Goal: Browse casually: Explore the website without a specific task or goal

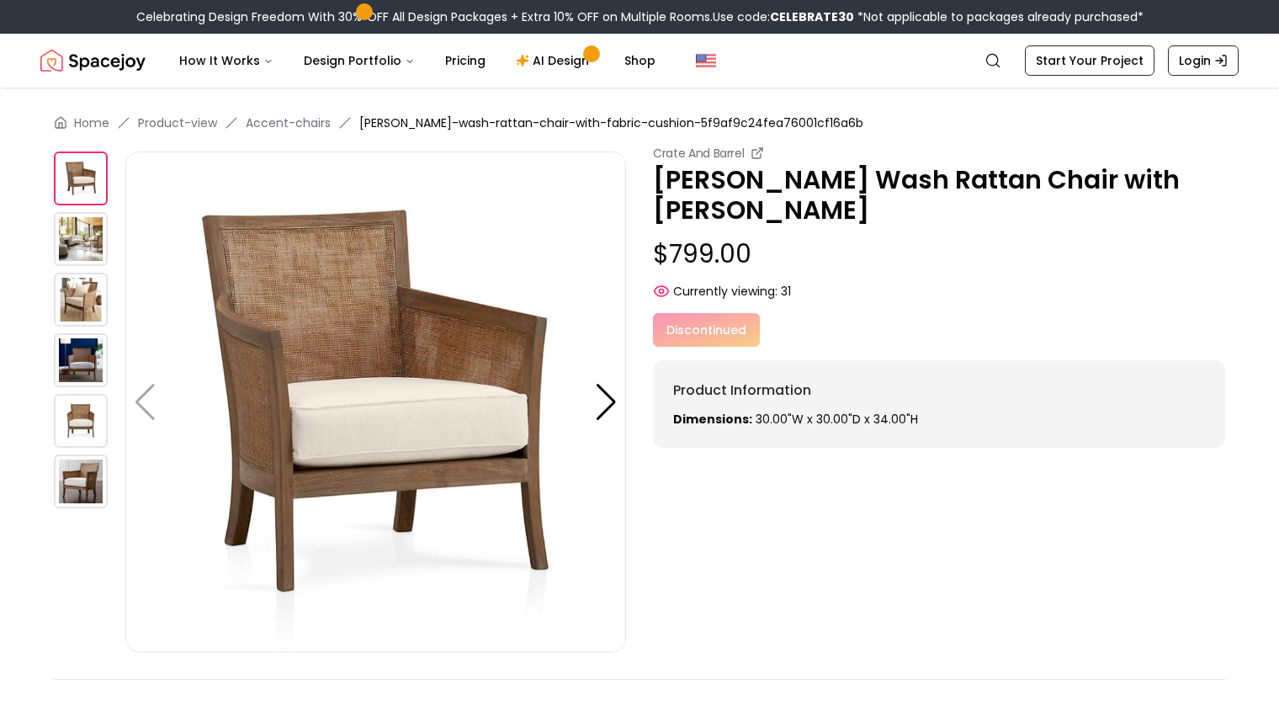
click at [91, 485] on img at bounding box center [81, 482] width 54 height 54
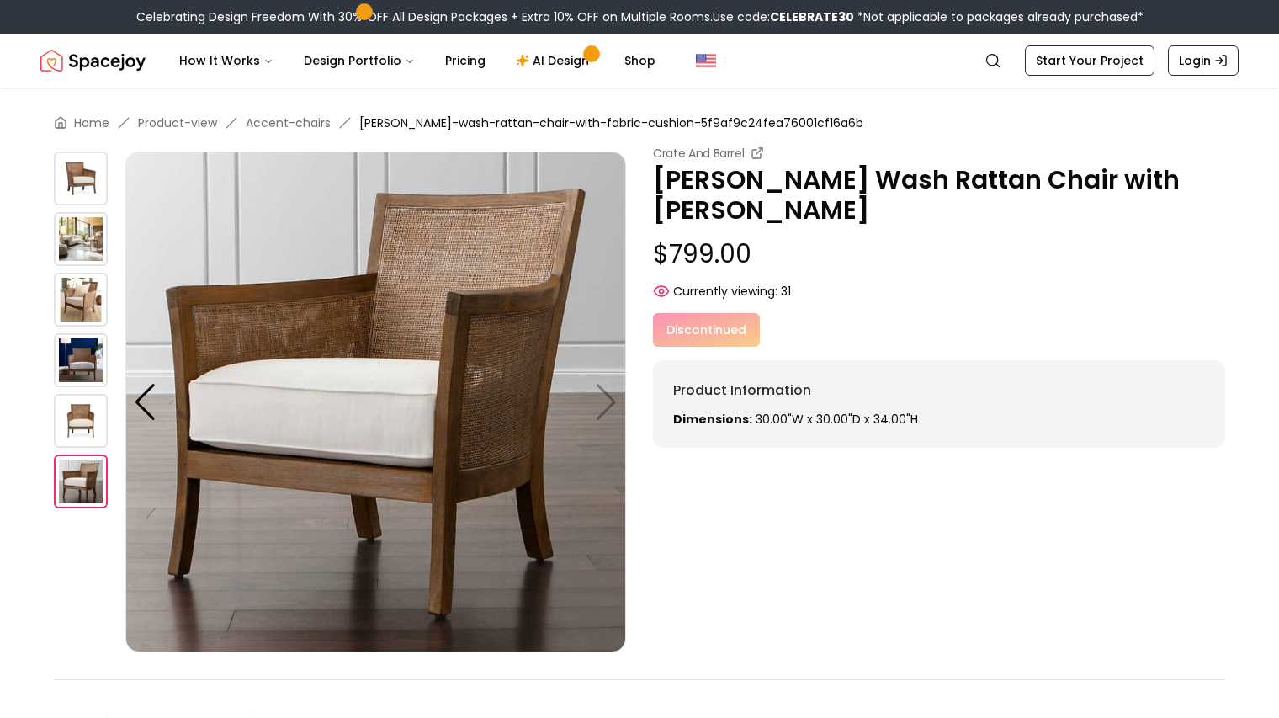
click at [91, 423] on img at bounding box center [81, 421] width 54 height 54
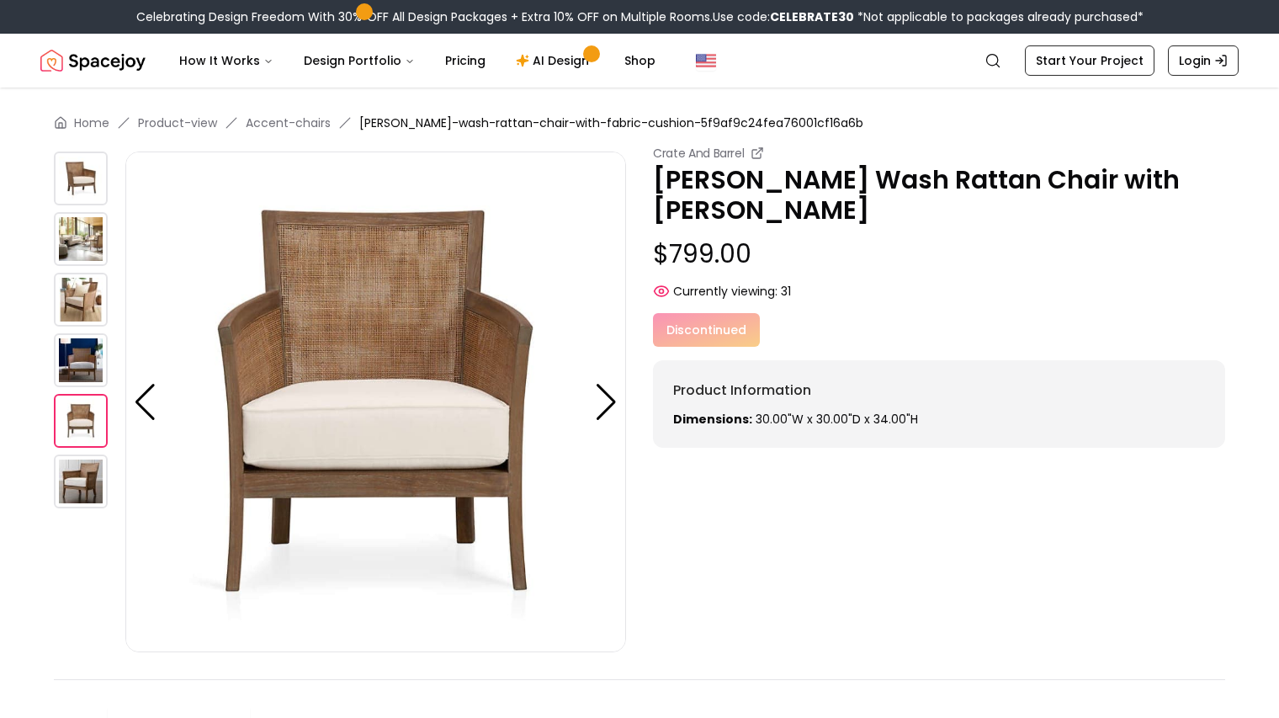
click at [102, 362] on img at bounding box center [81, 360] width 54 height 54
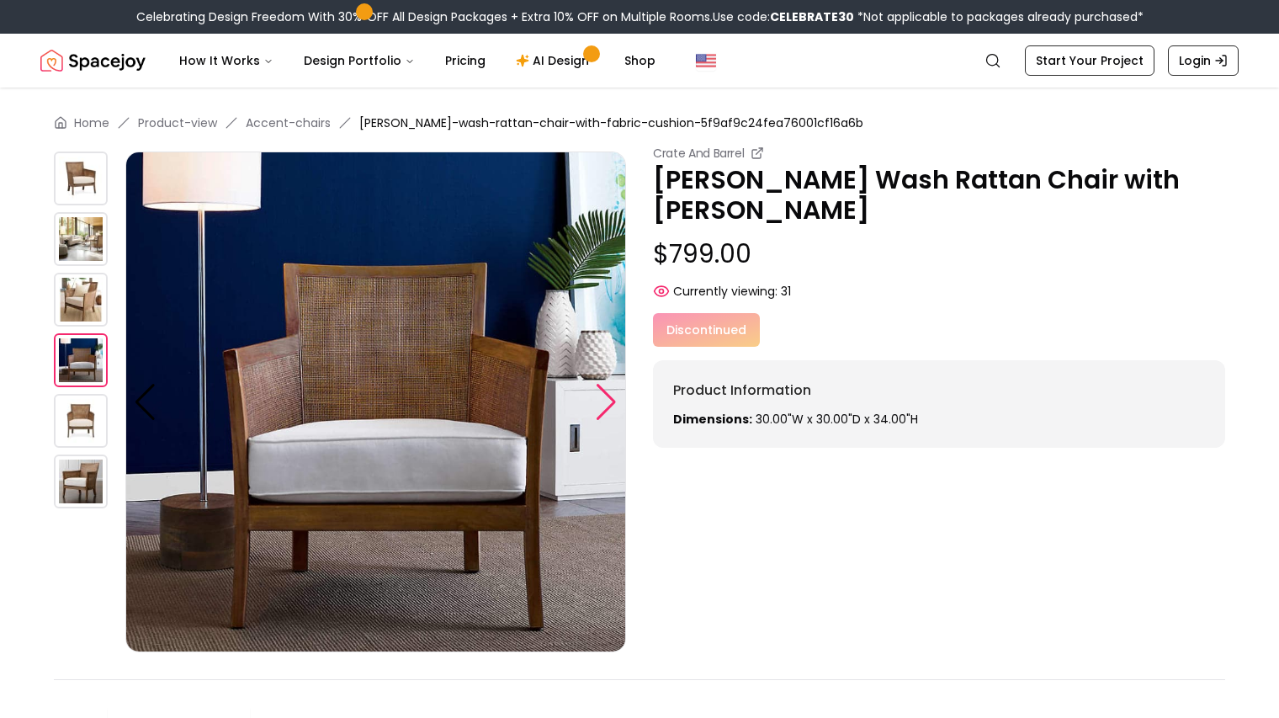
click at [609, 398] on div at bounding box center [606, 402] width 23 height 37
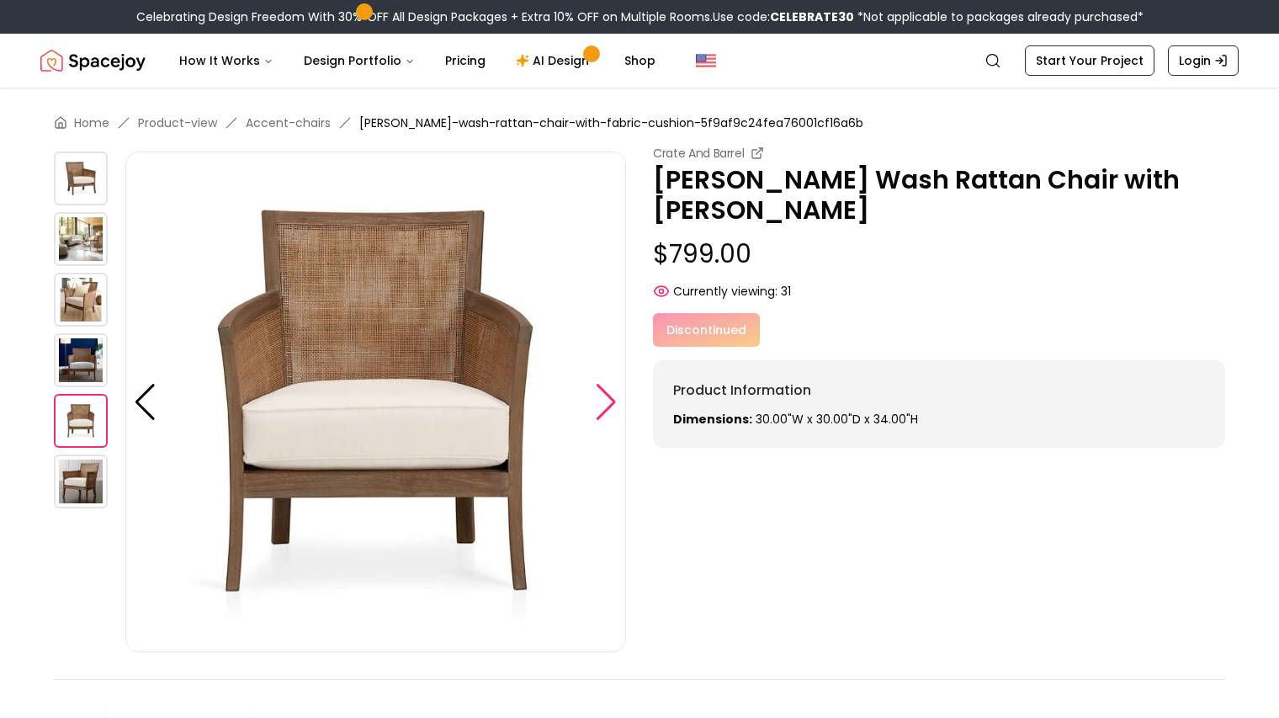
click at [609, 398] on div at bounding box center [606, 402] width 23 height 37
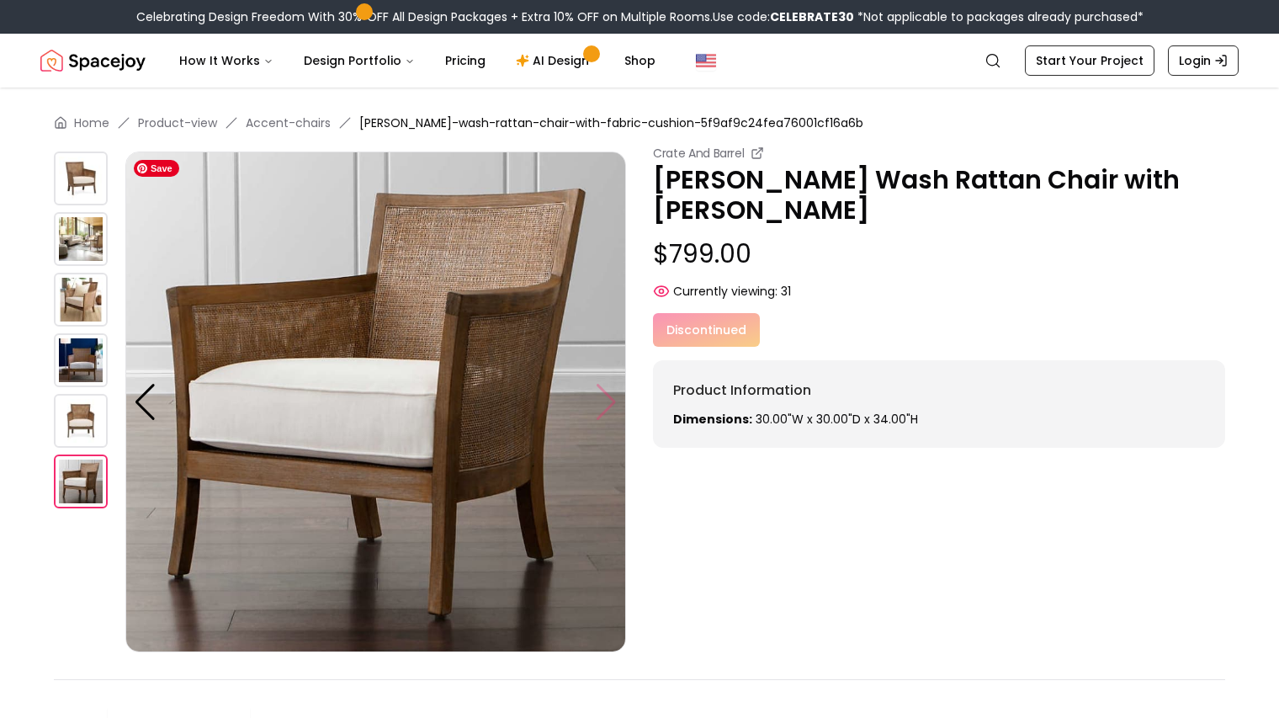
click at [609, 398] on img at bounding box center [375, 402] width 501 height 501
click at [146, 401] on div at bounding box center [145, 402] width 23 height 37
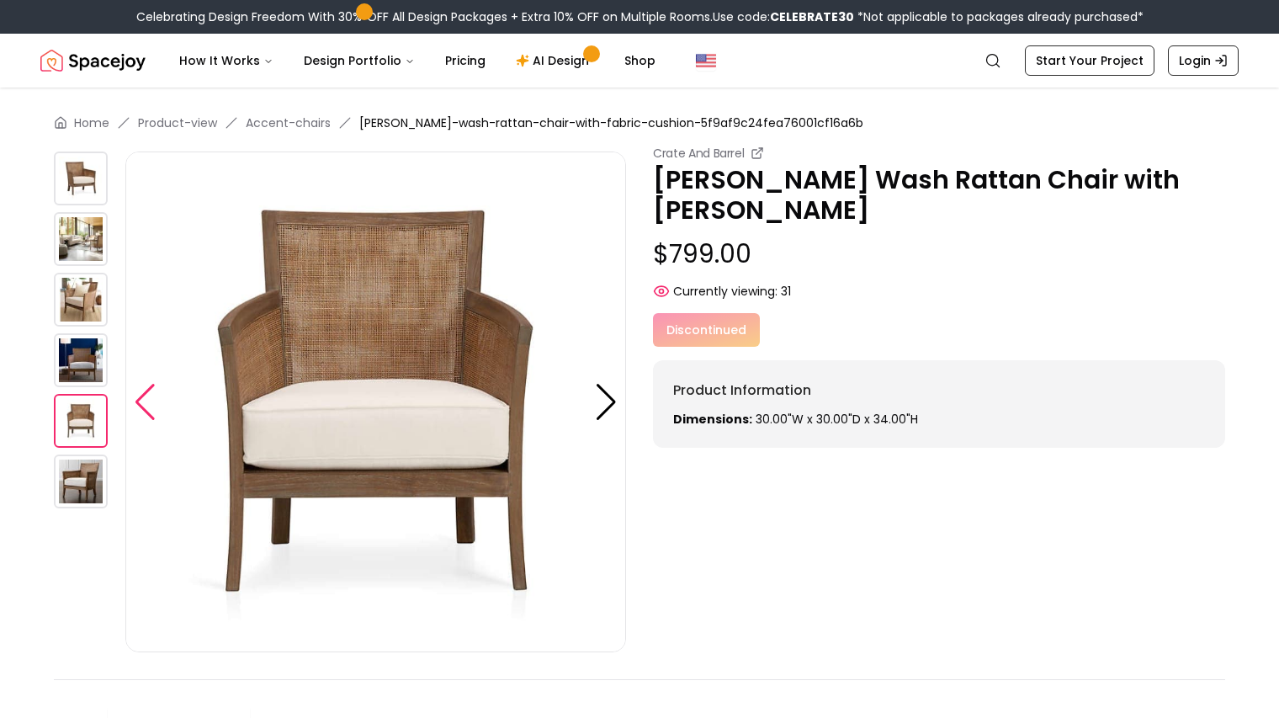
click at [146, 401] on div at bounding box center [145, 402] width 23 height 37
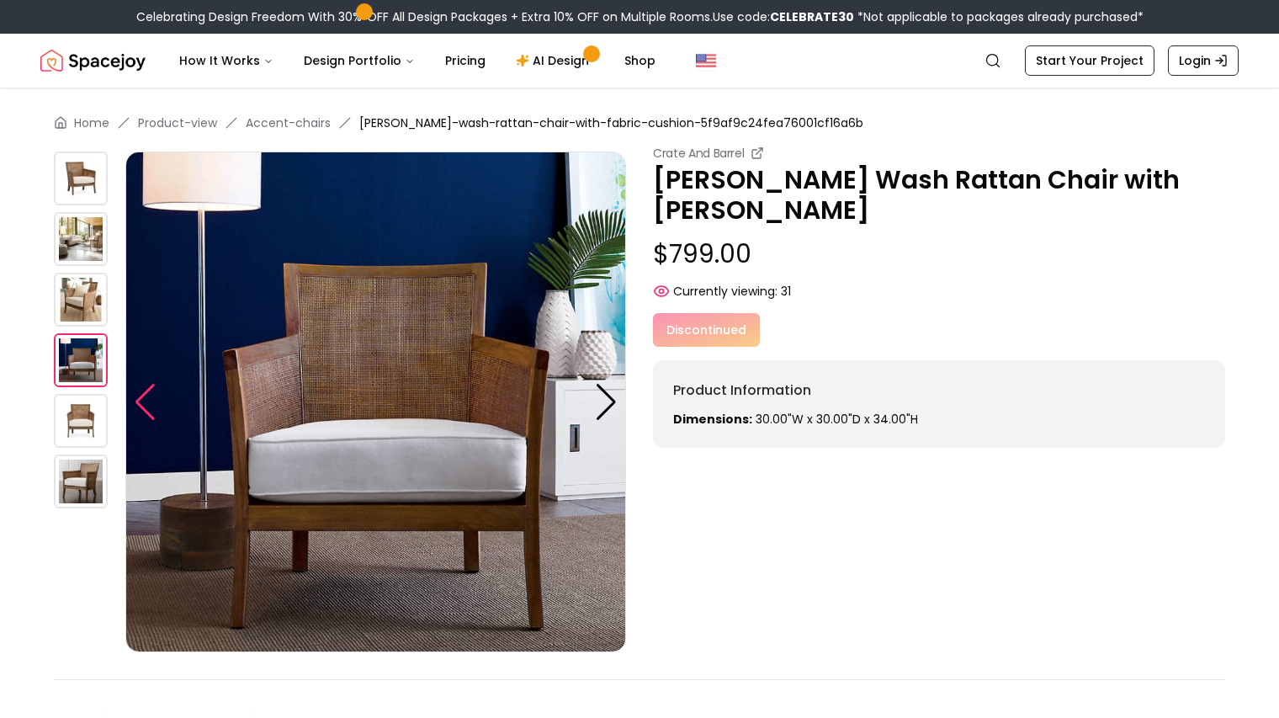
click at [146, 401] on div at bounding box center [145, 402] width 23 height 37
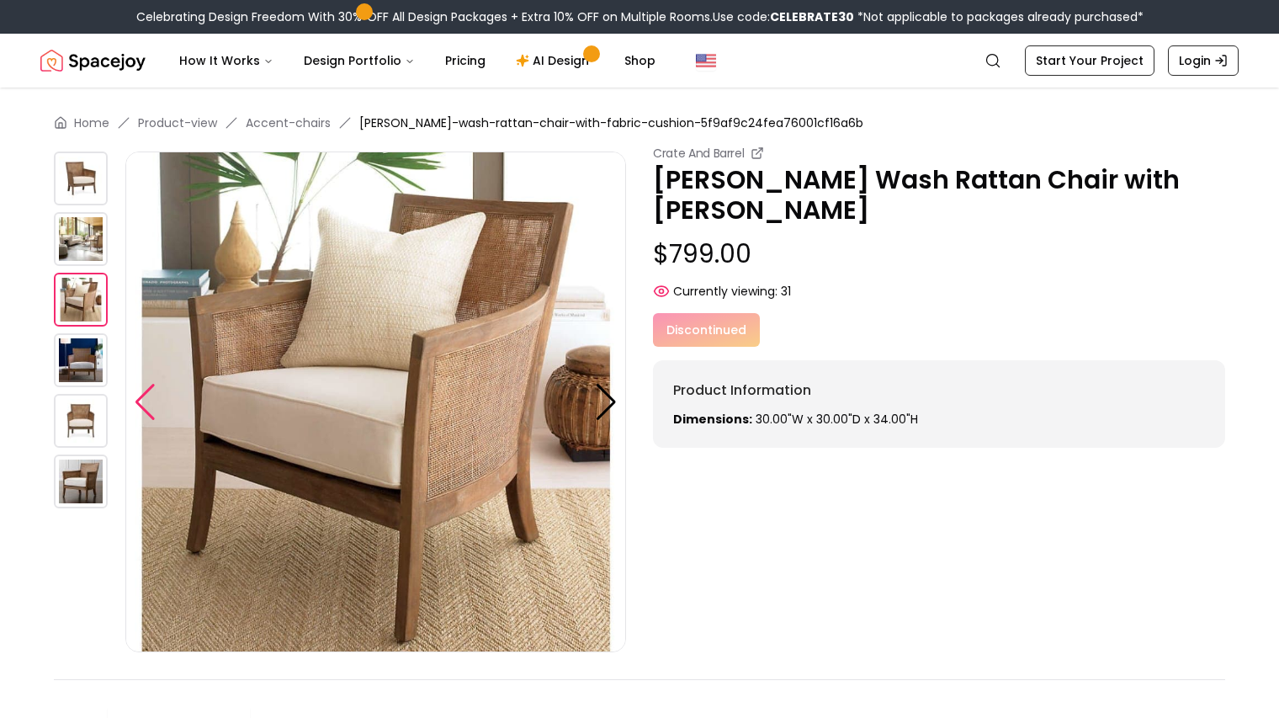
click at [146, 401] on div at bounding box center [145, 402] width 23 height 37
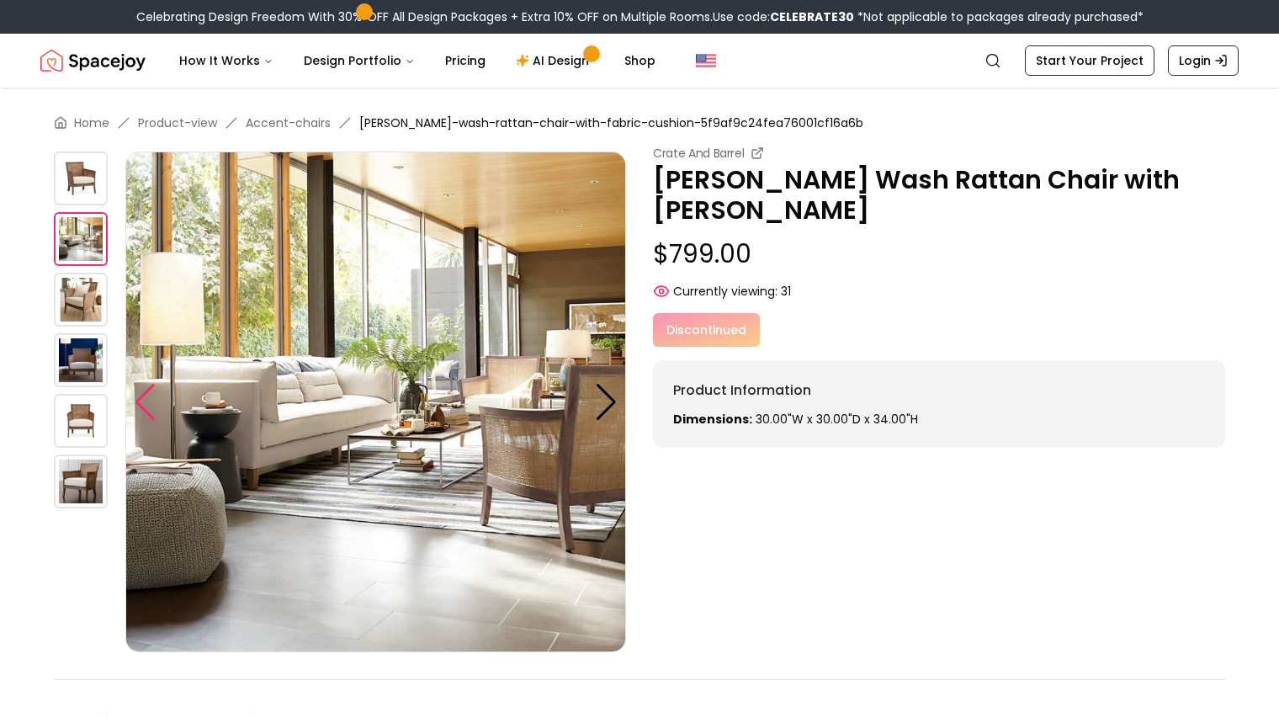
click at [146, 401] on div at bounding box center [145, 402] width 23 height 37
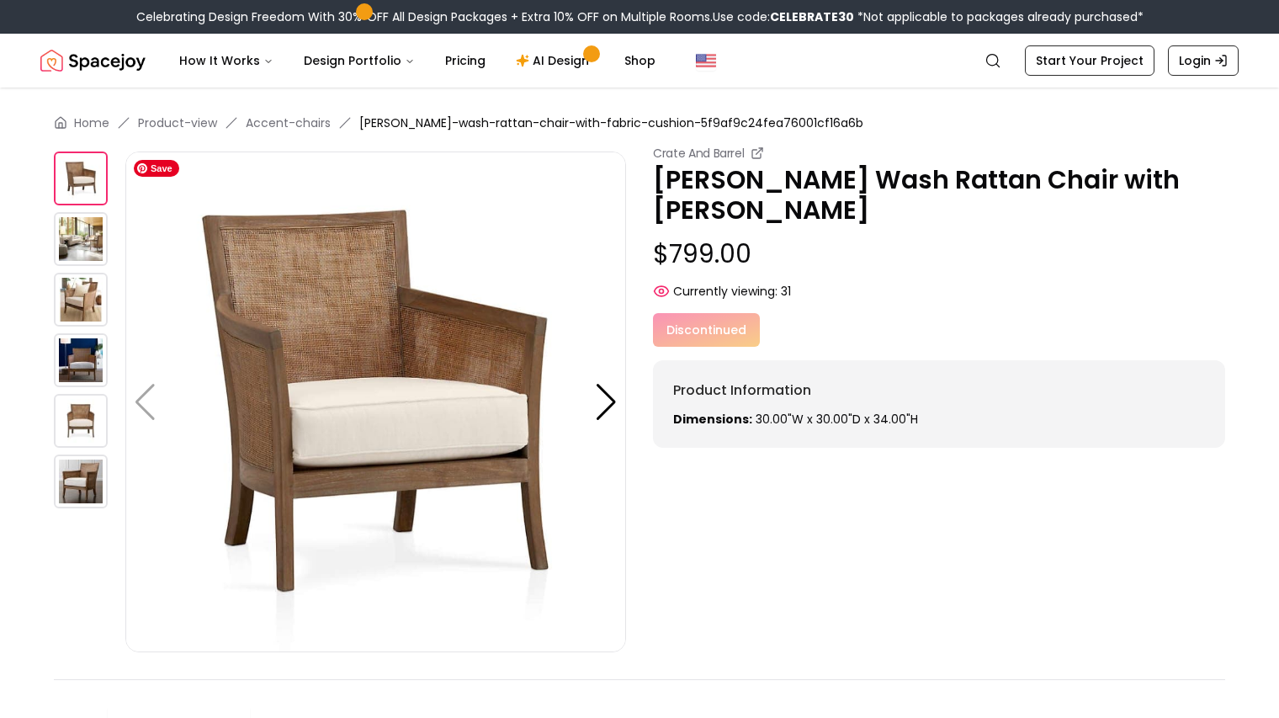
click at [145, 403] on img at bounding box center [375, 402] width 501 height 501
click at [145, 408] on img at bounding box center [375, 402] width 501 height 501
click at [88, 237] on img at bounding box center [81, 239] width 54 height 54
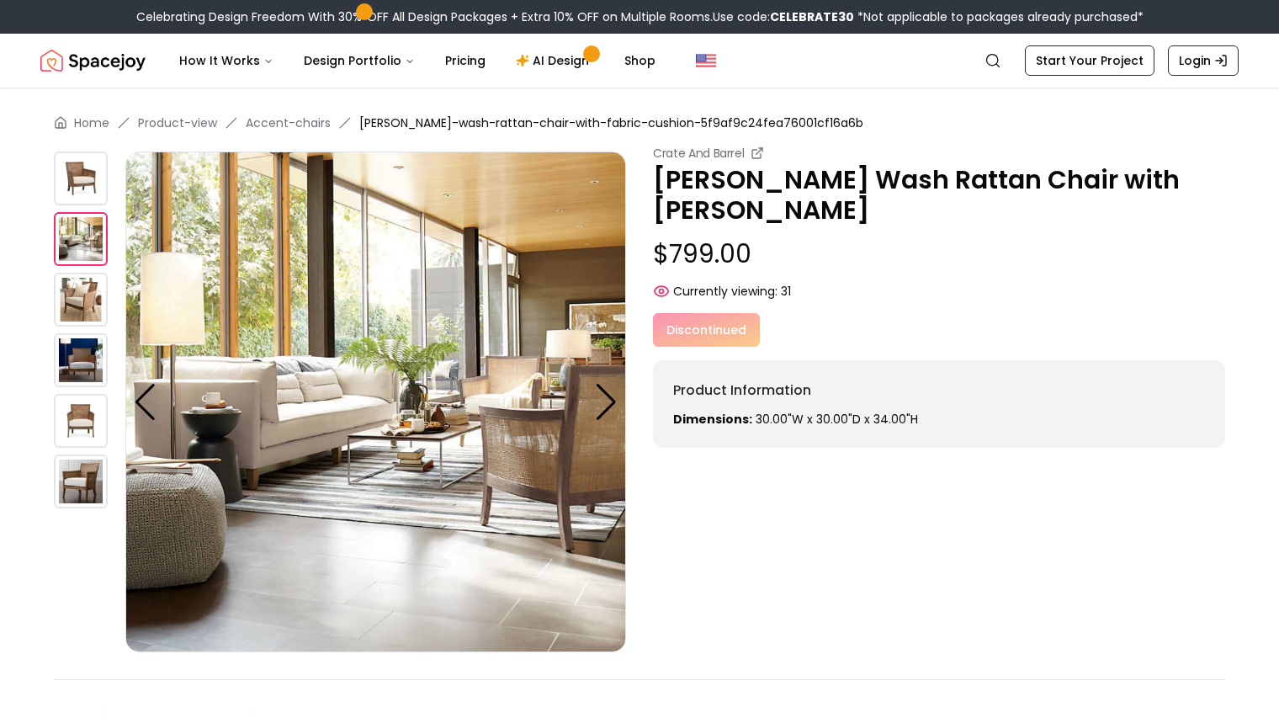
click at [78, 284] on img at bounding box center [81, 300] width 54 height 54
